Goal: Information Seeking & Learning: Learn about a topic

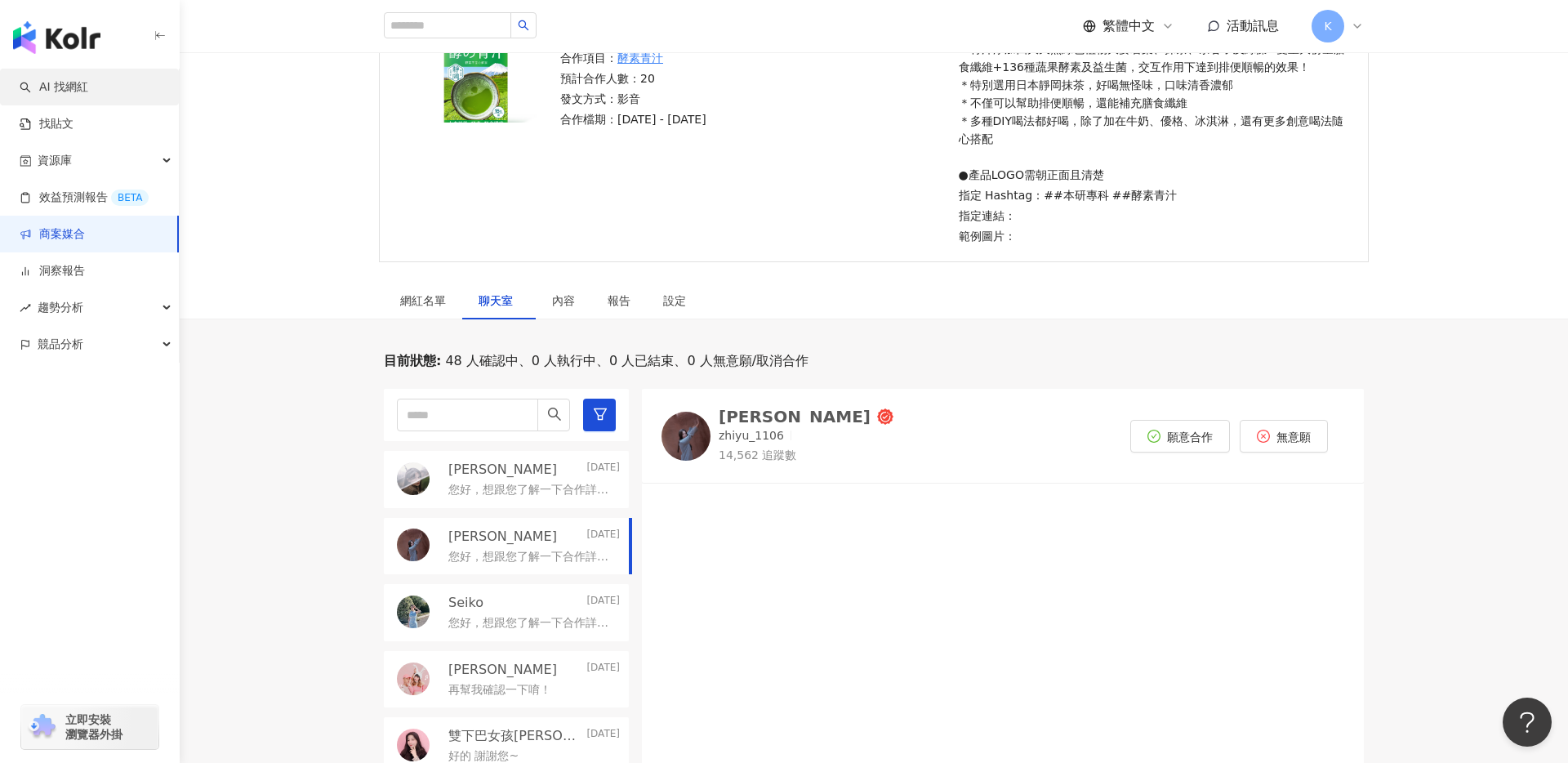
click at [88, 89] on link "AI 找網紅" at bounding box center [54, 87] width 69 height 17
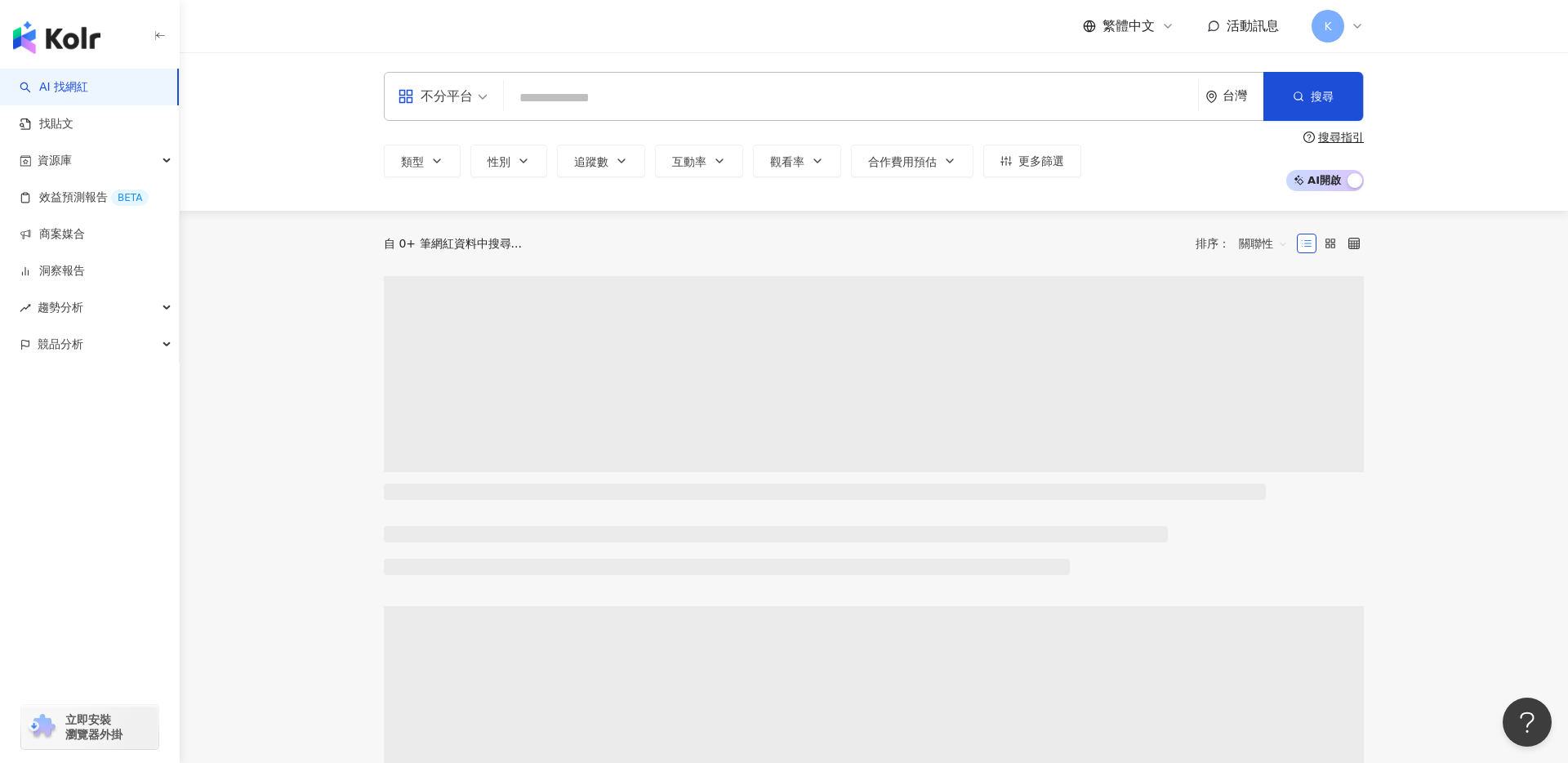
click at [576, 104] on input "search" at bounding box center [851, 97] width 681 height 31
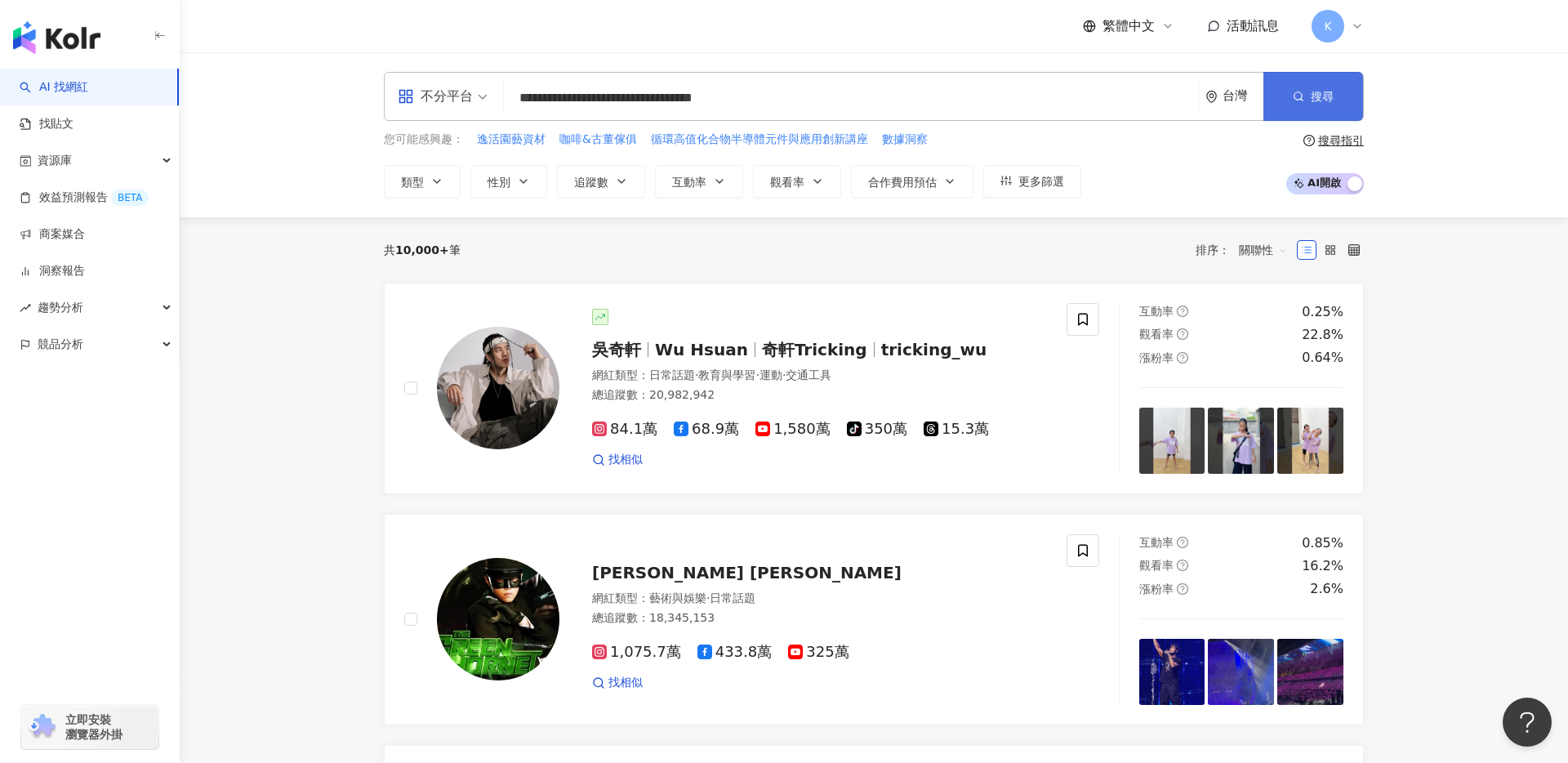
type input "**********"
click at [1321, 88] on button "搜尋" at bounding box center [1314, 96] width 100 height 49
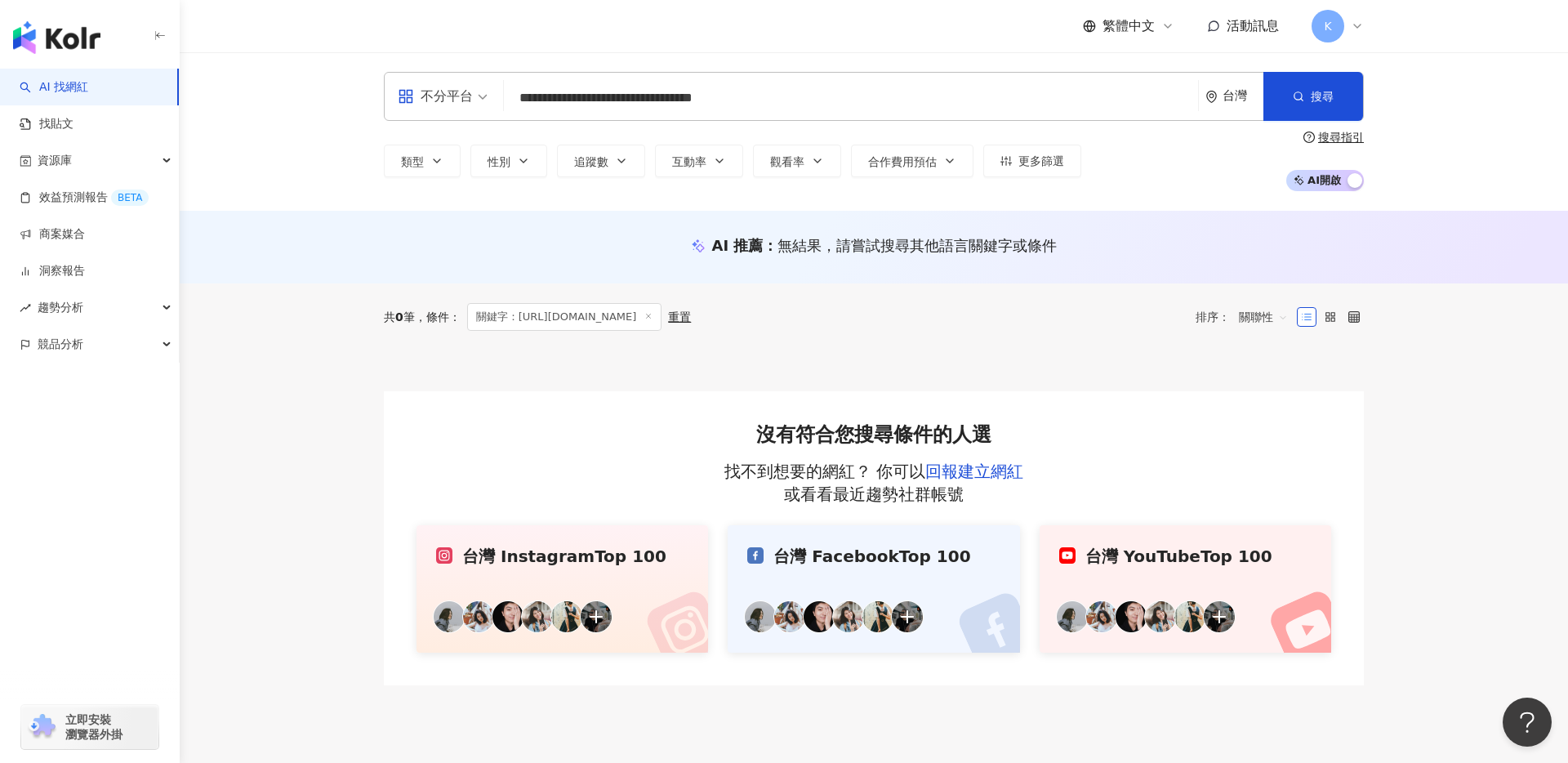
click at [1033, 103] on input "**********" at bounding box center [851, 97] width 681 height 31
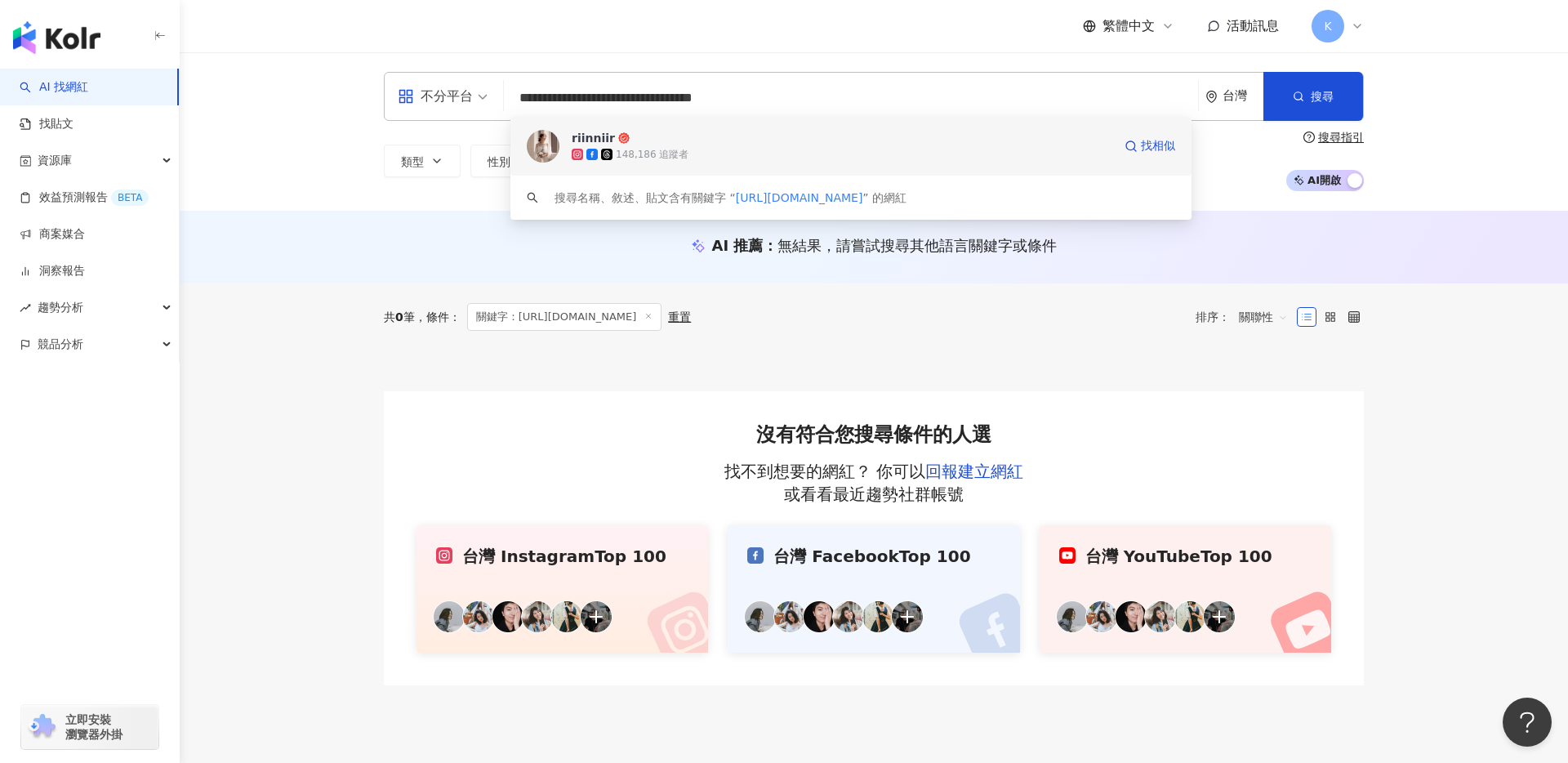
click at [973, 151] on div "148,186 追蹤者" at bounding box center [842, 155] width 541 height 17
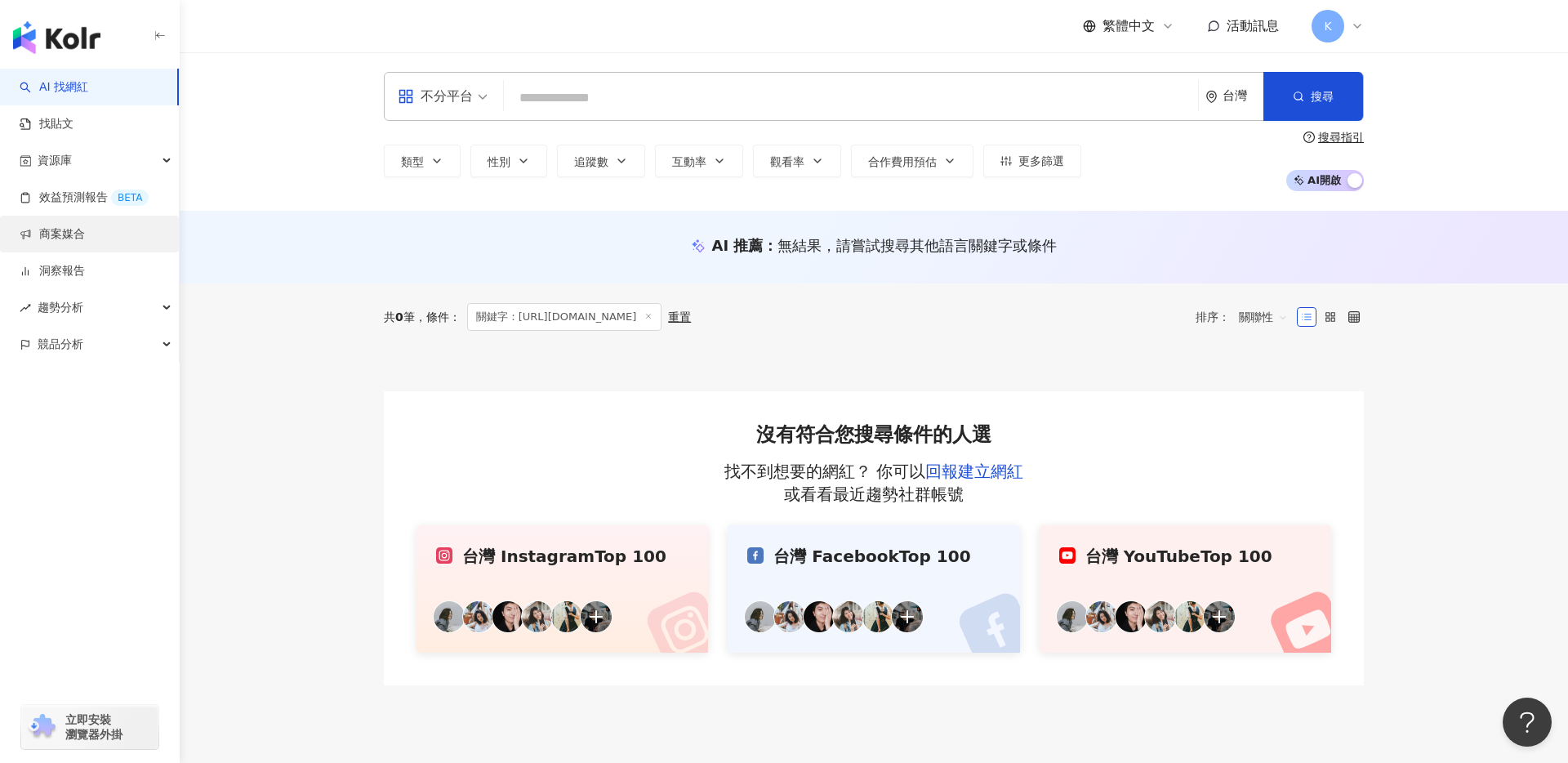
click at [85, 239] on link "商案媒合" at bounding box center [52, 234] width 66 height 17
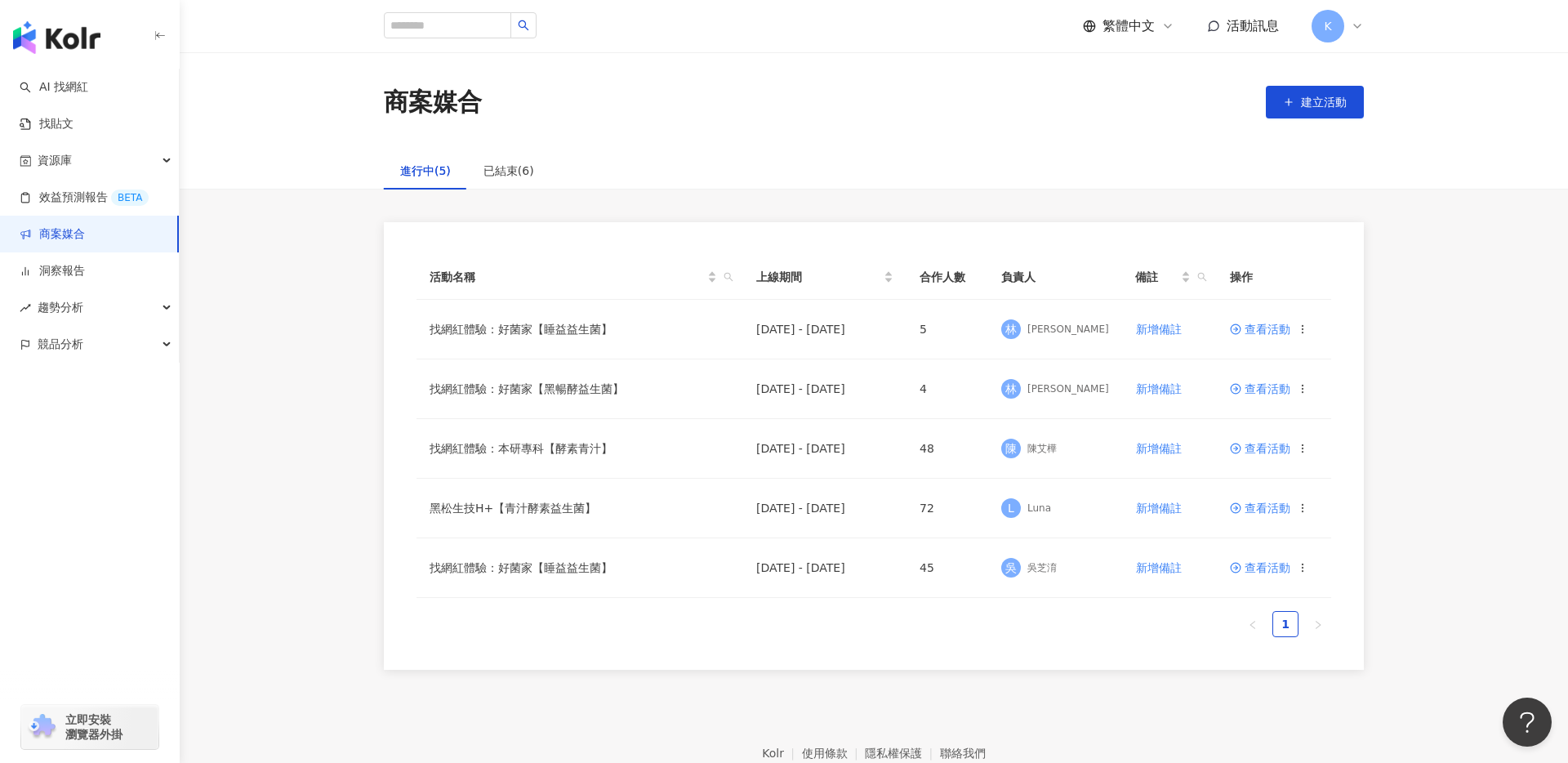
scroll to position [23, 0]
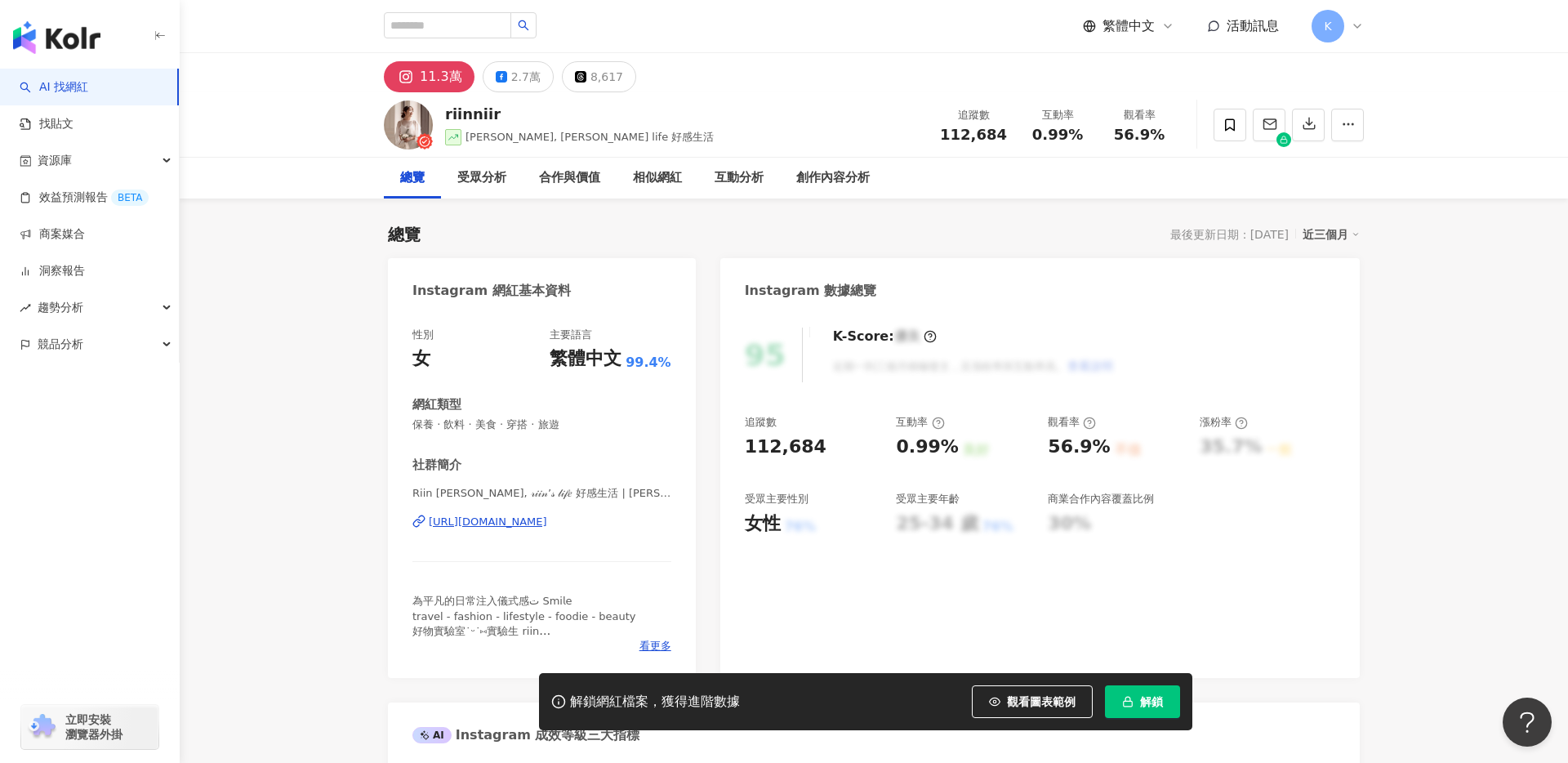
click at [1143, 697] on span "解鎖" at bounding box center [1152, 701] width 23 height 13
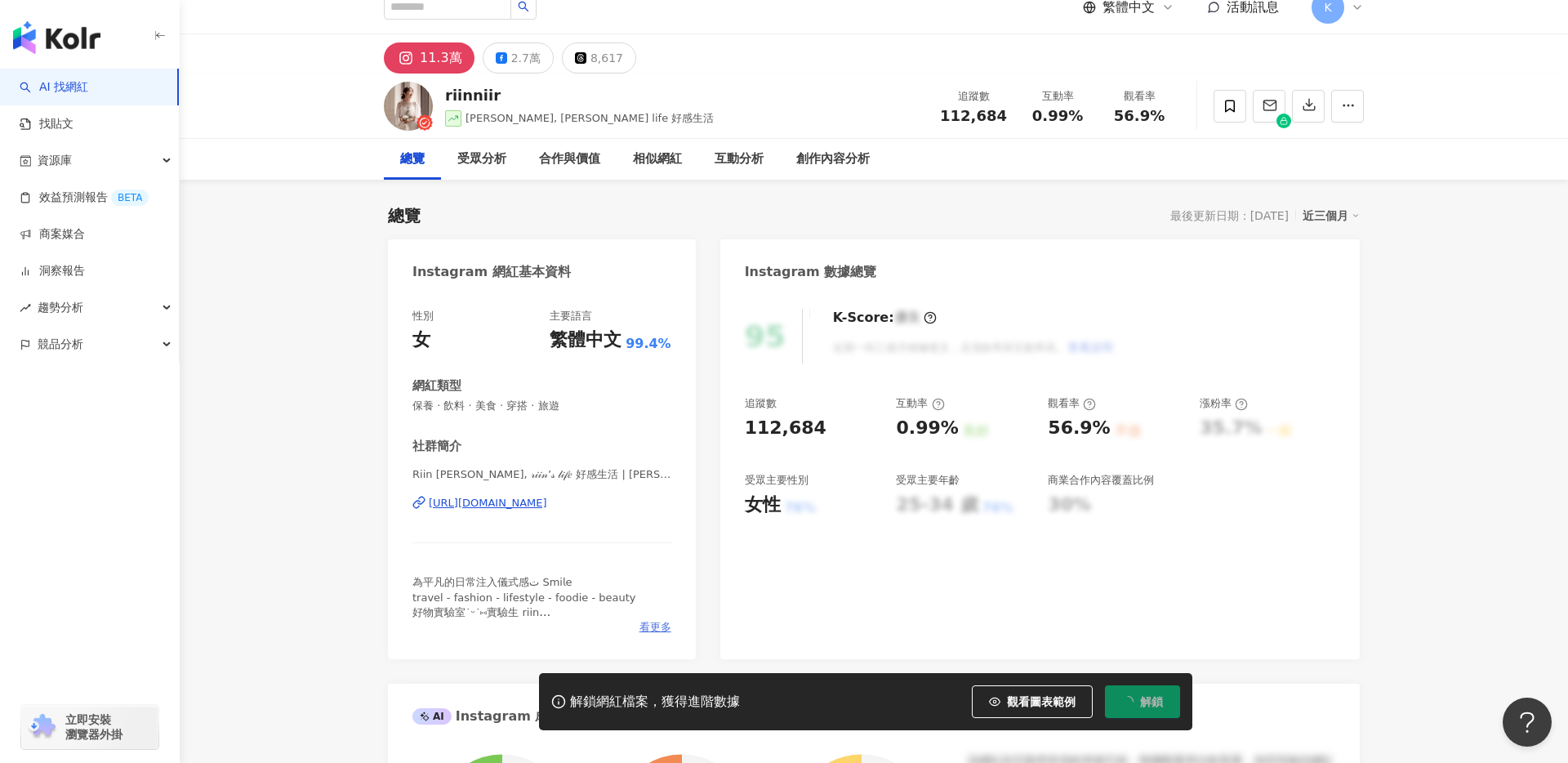
click at [656, 623] on span "看更多" at bounding box center [656, 628] width 32 height 15
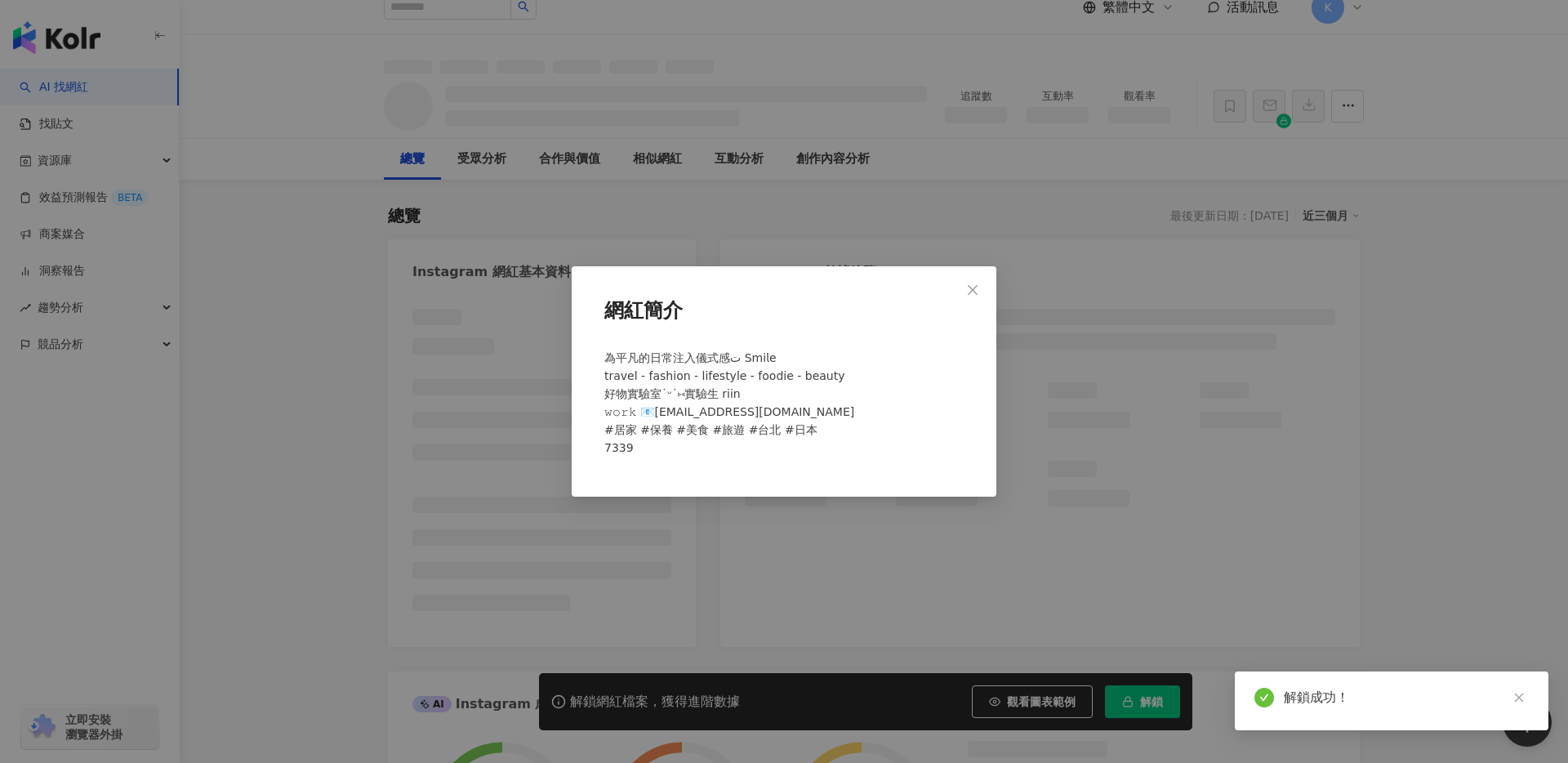
click at [696, 589] on div "網紅簡介 為平凡的日常注入儀式感ت 𝖲𝗆𝗂𝗅𝖾 travel - fashion - lifestyle - foodie - beauty 好物實驗室˙ᵕ˙…" at bounding box center [784, 382] width 1568 height 763
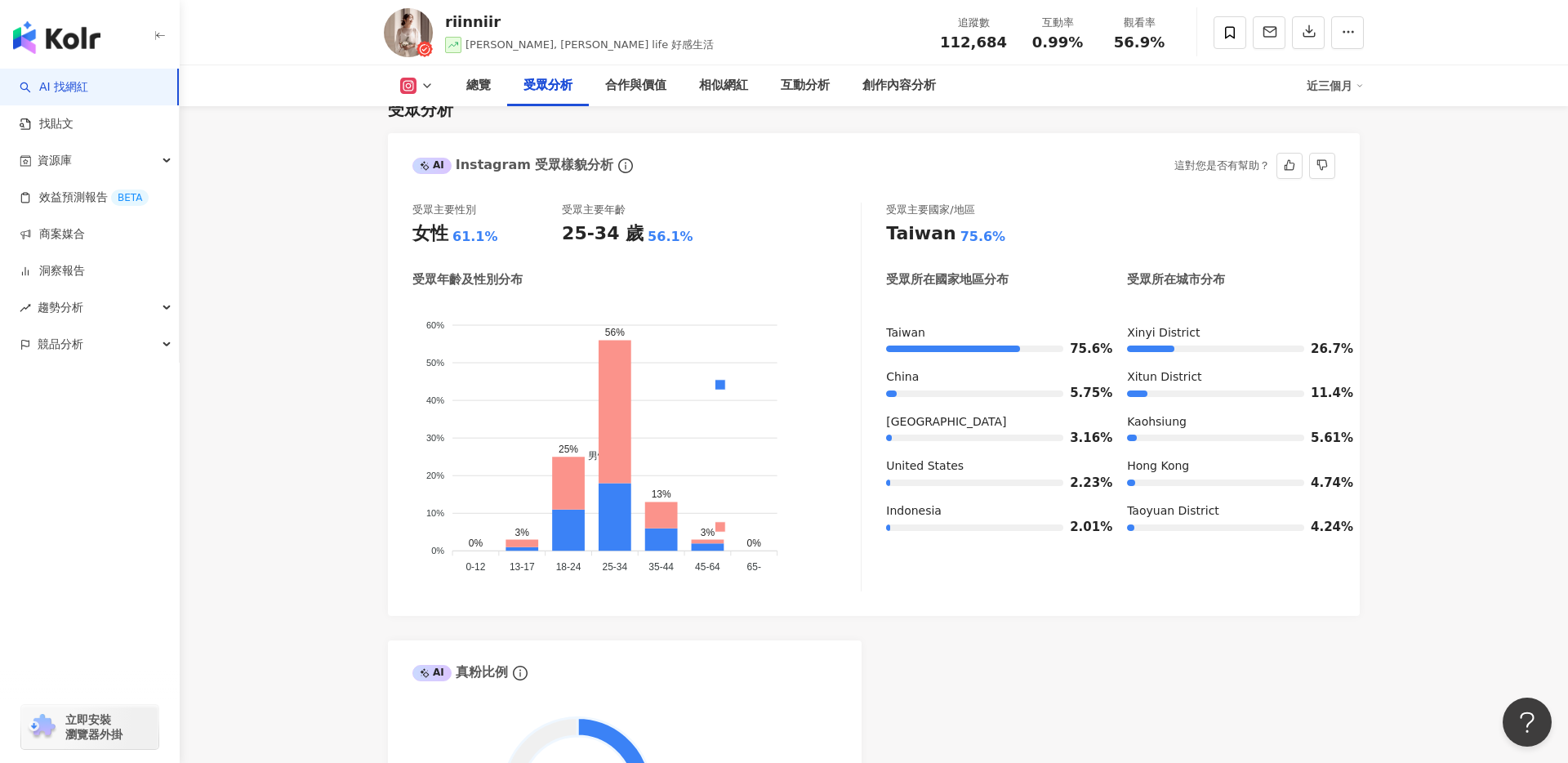
scroll to position [1418, 0]
